Goal: Book appointment/travel/reservation

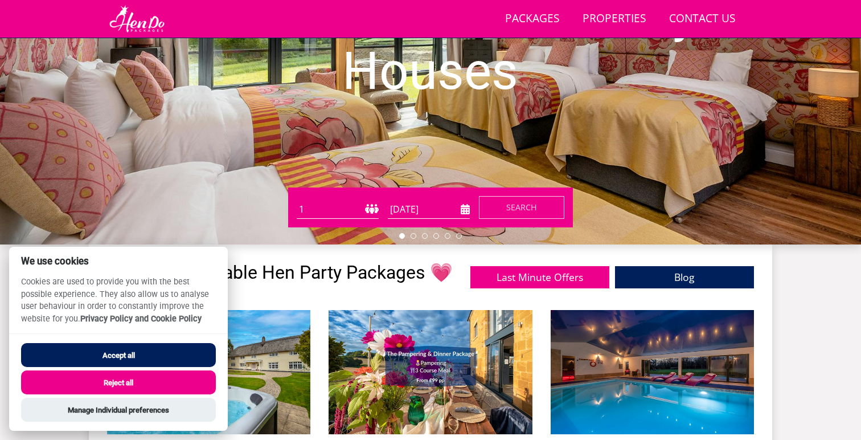
scroll to position [217, 0]
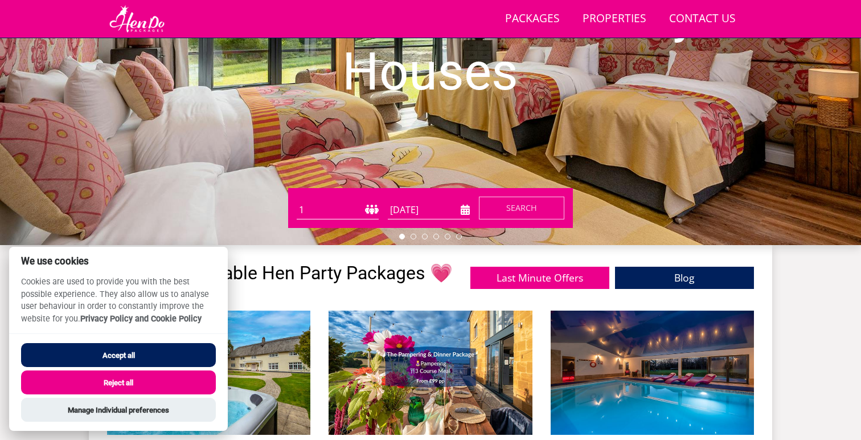
click at [108, 353] on button "Accept all" at bounding box center [118, 355] width 195 height 24
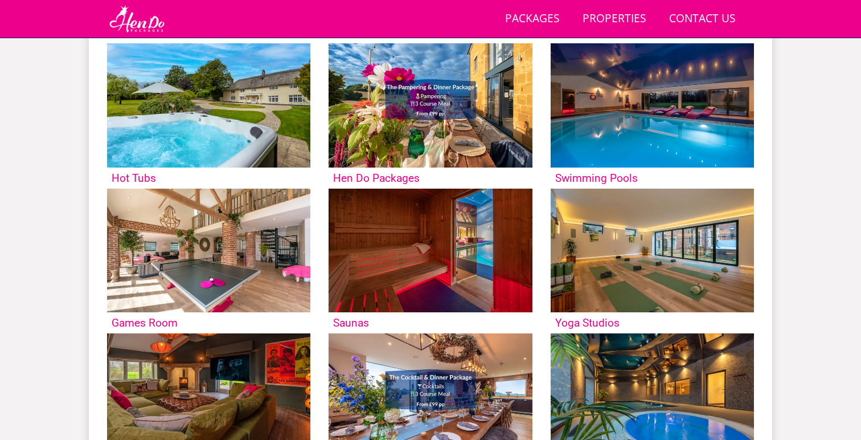
scroll to position [477, 0]
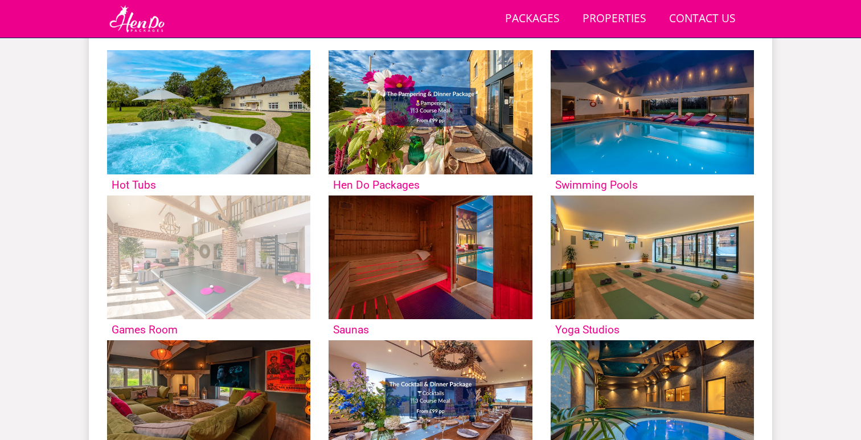
click at [269, 292] on img at bounding box center [208, 257] width 203 height 124
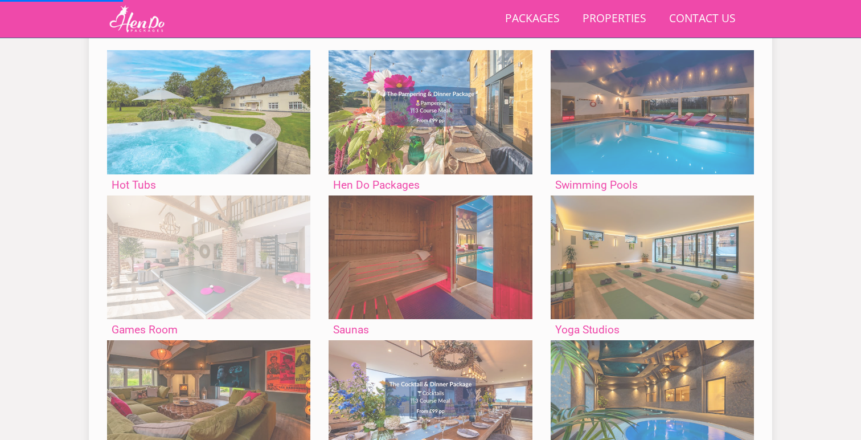
click at [208, 247] on img at bounding box center [208, 257] width 203 height 124
click at [167, 329] on h3 "Games Room" at bounding box center [209, 330] width 194 height 12
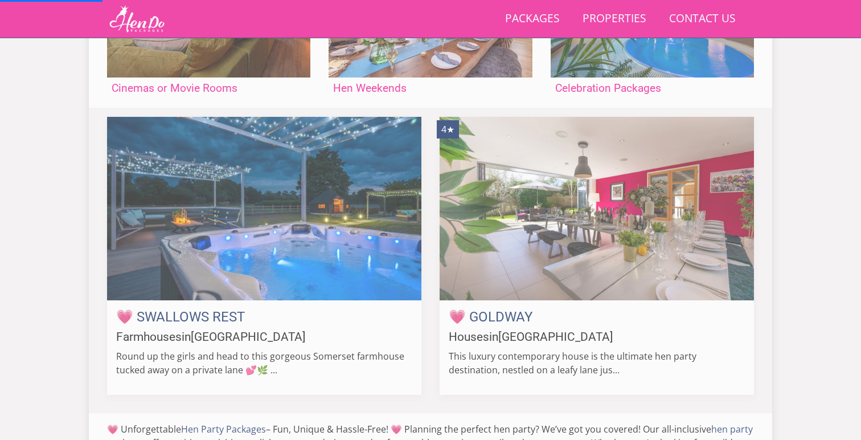
scroll to position [959, 0]
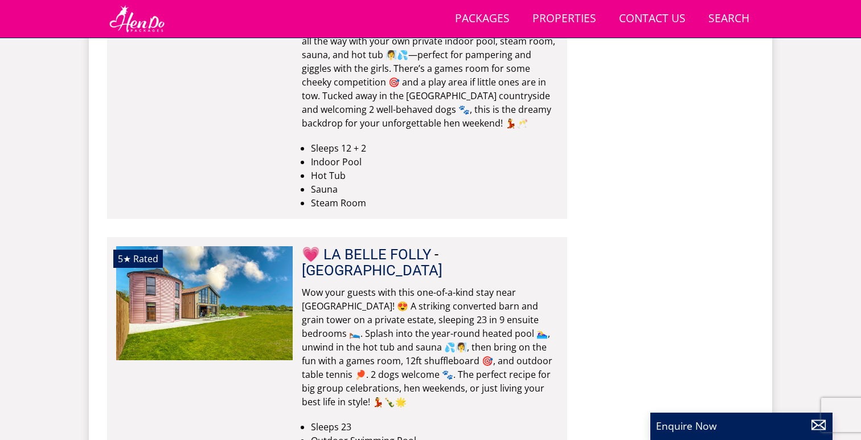
scroll to position [4248, 0]
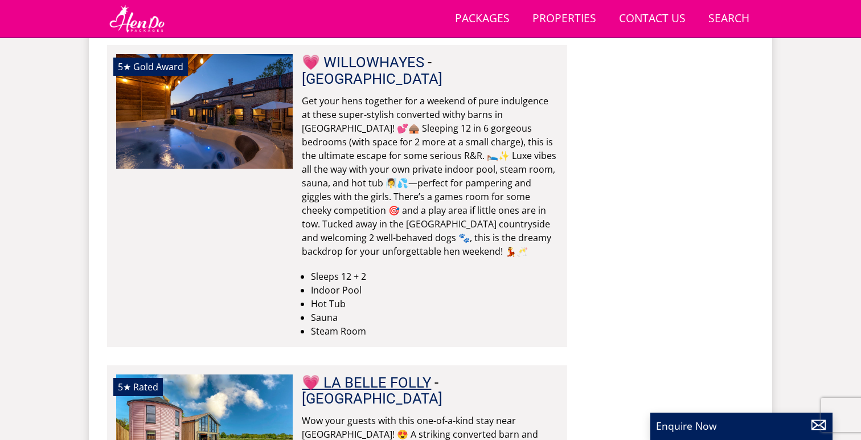
click at [411, 374] on link "💗 LA BELLE FOLLY" at bounding box center [366, 382] width 129 height 17
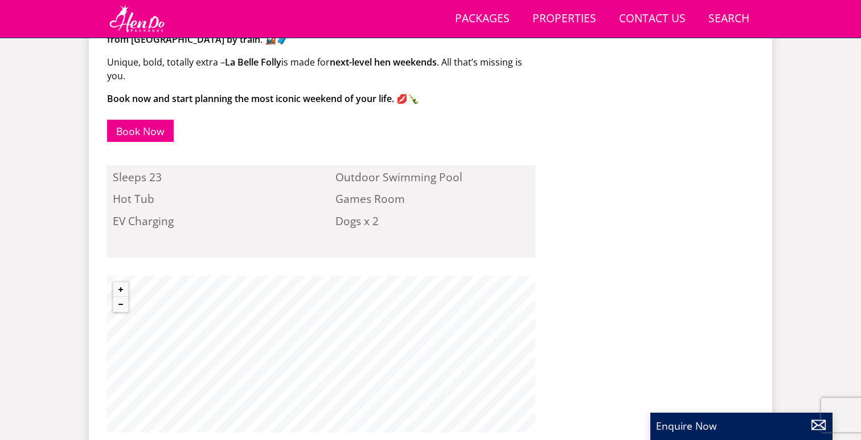
scroll to position [939, 0]
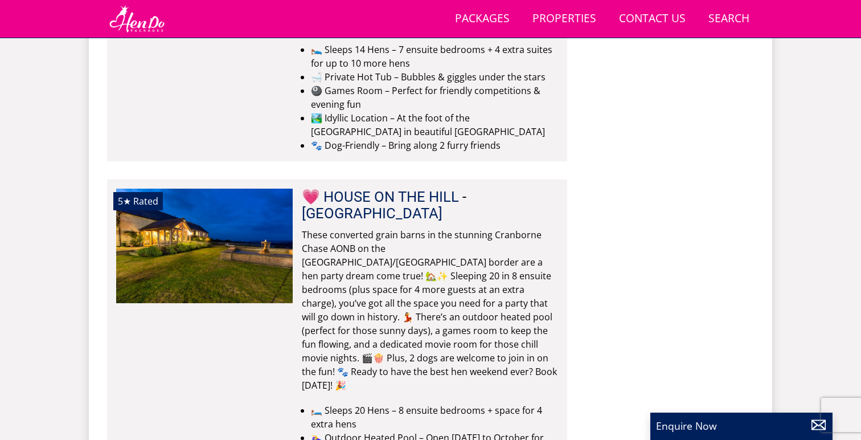
scroll to position [1748, 0]
